Goal: Task Accomplishment & Management: Complete application form

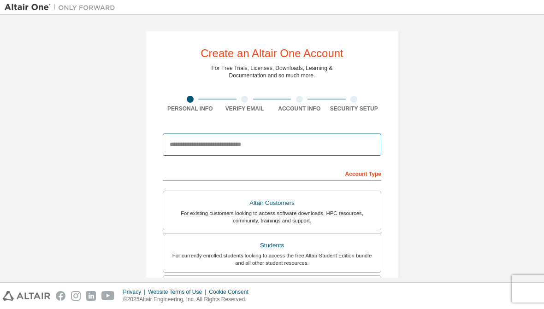
click at [335, 149] on input "email" at bounding box center [272, 145] width 218 height 22
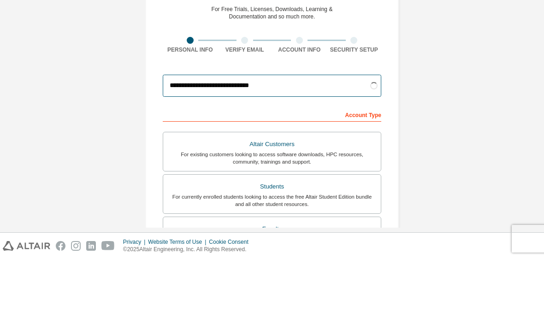
type input "**********"
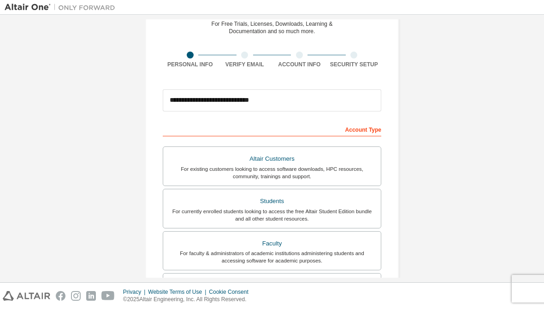
scroll to position [50, 0]
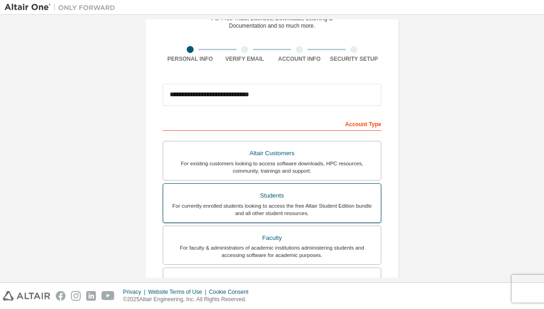
click at [357, 209] on div "For currently enrolled students looking to access the free Altair Student Editi…" at bounding box center [272, 209] width 206 height 15
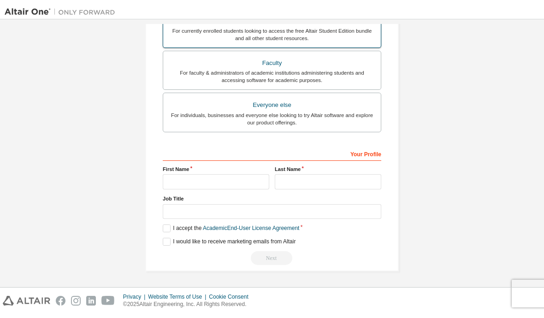
scroll to position [233, 0]
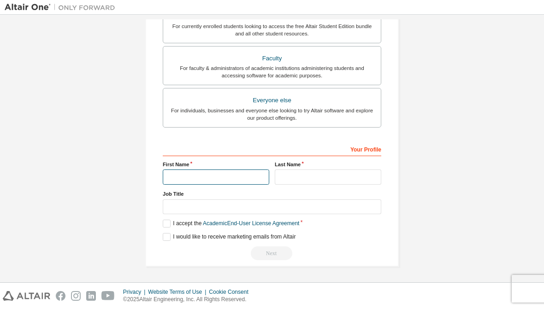
click at [171, 171] on input "text" at bounding box center [216, 177] width 106 height 15
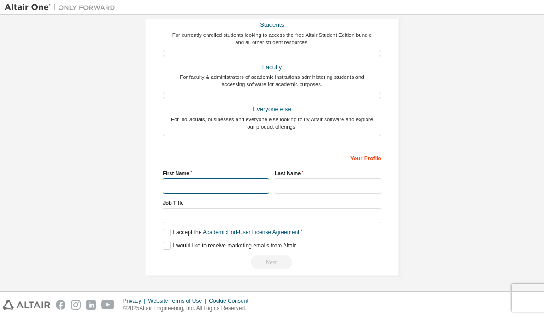
scroll to position [224, 0]
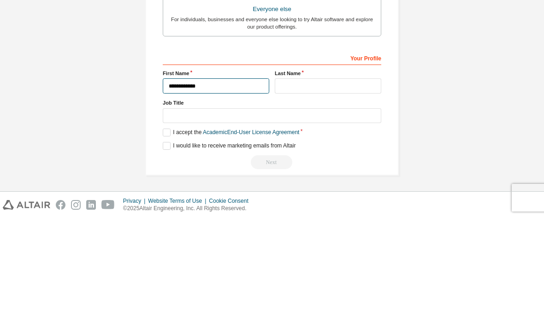
type input "**********"
click at [369, 178] on input "text" at bounding box center [328, 185] width 106 height 15
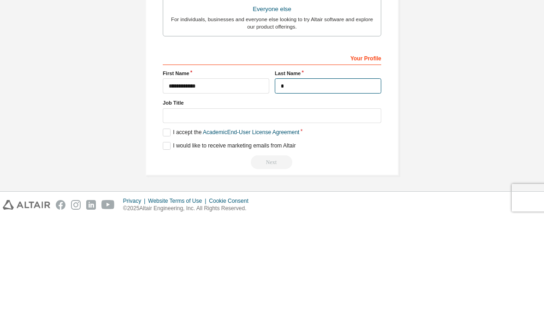
scroll to position [223, 0]
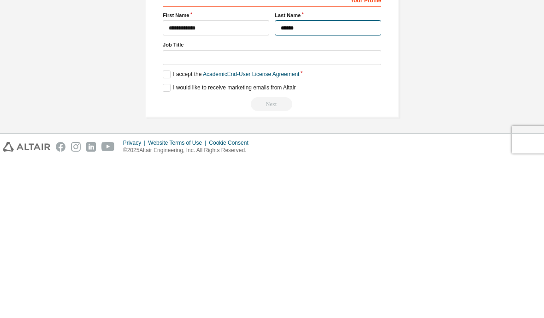
type input "******"
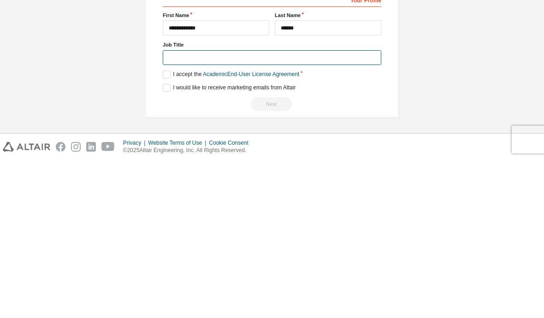
click at [177, 208] on input "text" at bounding box center [272, 215] width 218 height 15
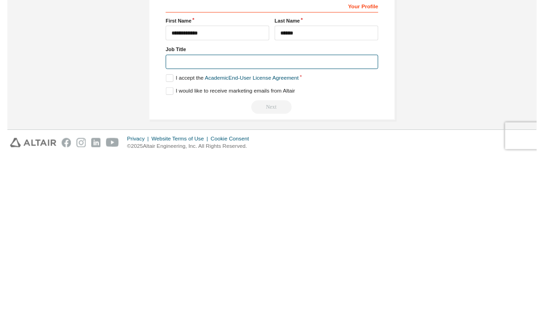
scroll to position [214, 0]
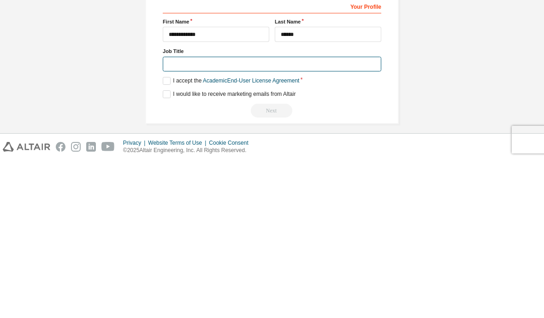
type input "*"
type input "*******"
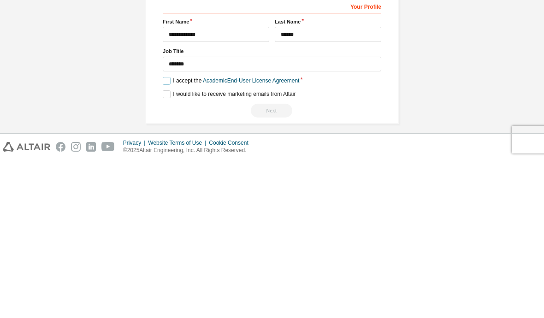
click at [164, 235] on label "I accept the Academic End-User License Agreement" at bounding box center [231, 239] width 136 height 8
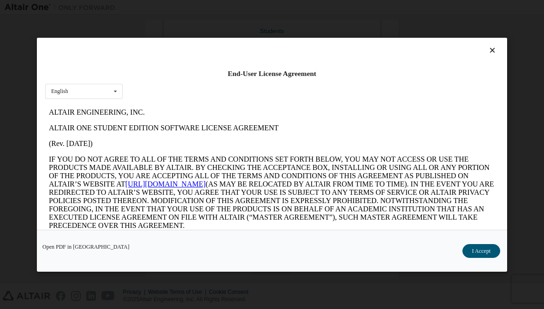
scroll to position [0, 0]
click at [478, 250] on button "I Accept" at bounding box center [481, 251] width 38 height 14
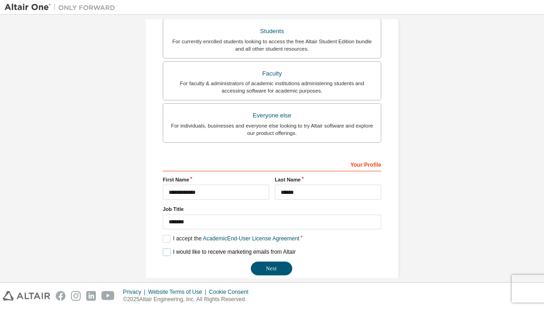
click at [163, 253] on label "I would like to receive marketing emails from Altair" at bounding box center [229, 252] width 133 height 8
click at [279, 269] on button "Next" at bounding box center [271, 269] width 41 height 14
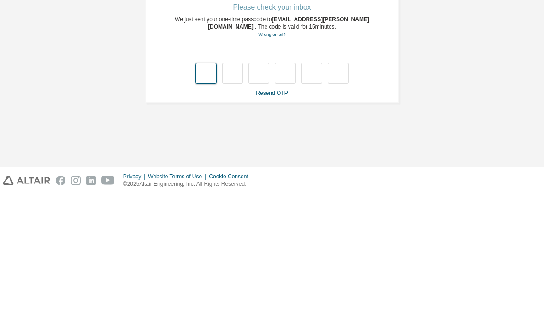
type input "*"
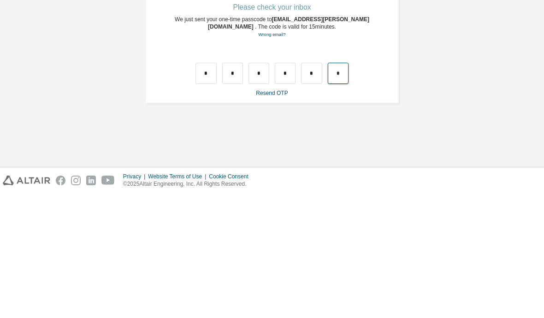
type input "*"
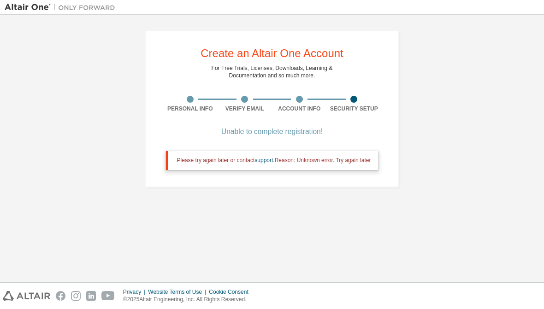
click at [538, 127] on div "Create an Altair One Account For Free Trials, Licenses, Downloads, Learning & D…" at bounding box center [272, 108] width 534 height 179
click at [299, 133] on div "Unable to complete registration!" at bounding box center [272, 132] width 212 height 6
click at [263, 135] on div "Unable to complete registration!" at bounding box center [272, 132] width 212 height 6
click at [292, 132] on div "Unable to complete registration!" at bounding box center [272, 132] width 212 height 6
click at [288, 139] on div "Unable to complete registration! Please try again later or contact support . Re…" at bounding box center [272, 155] width 212 height 52
